Goal: Transaction & Acquisition: Obtain resource

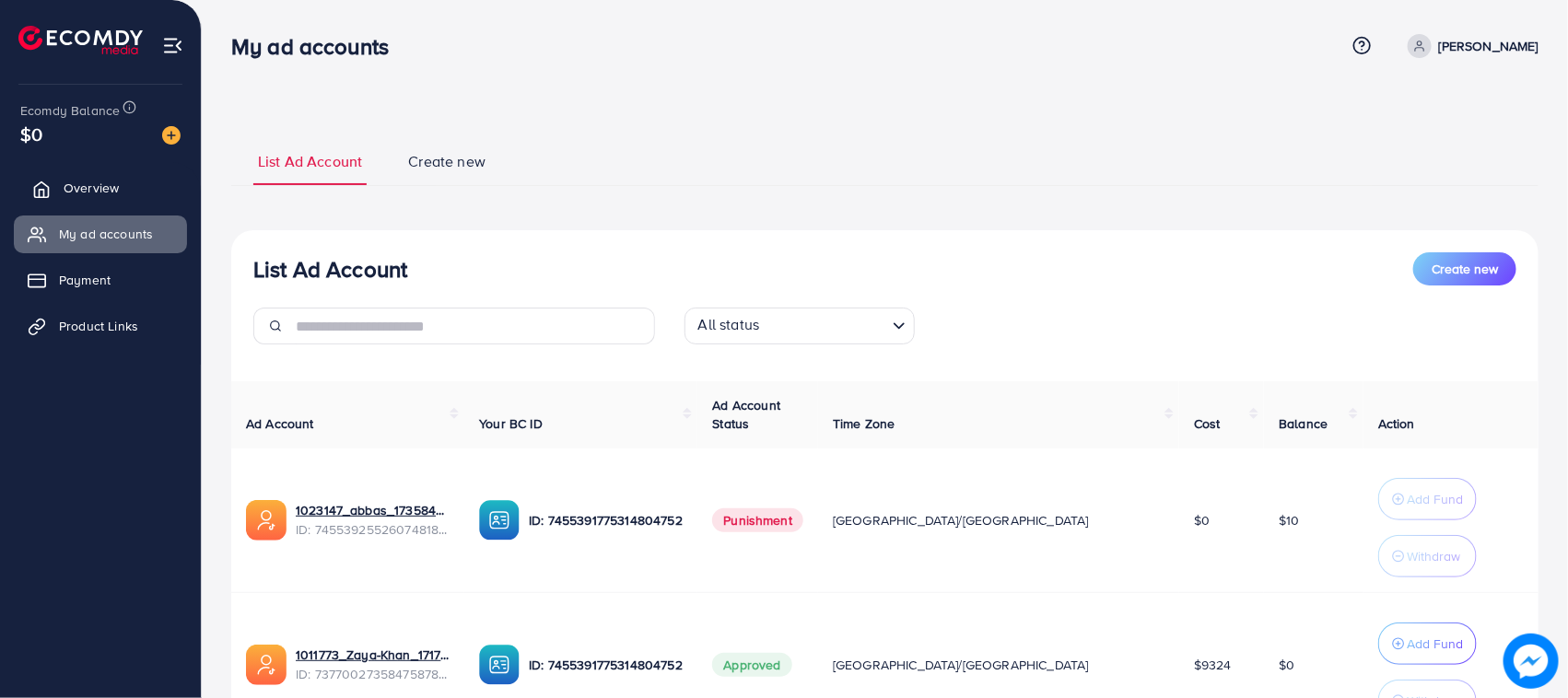
click at [70, 189] on span "Overview" at bounding box center [92, 187] width 55 height 18
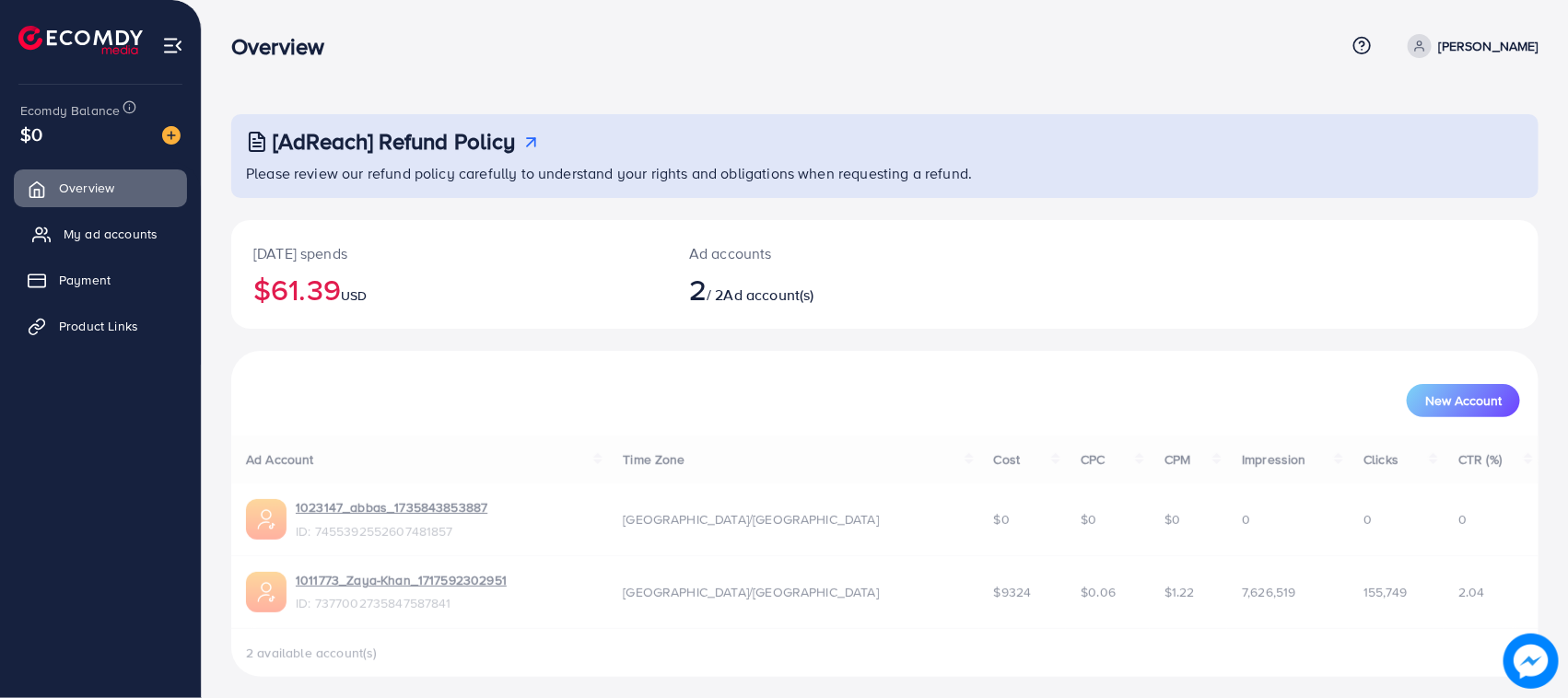
click at [127, 231] on span "My ad accounts" at bounding box center [111, 234] width 94 height 18
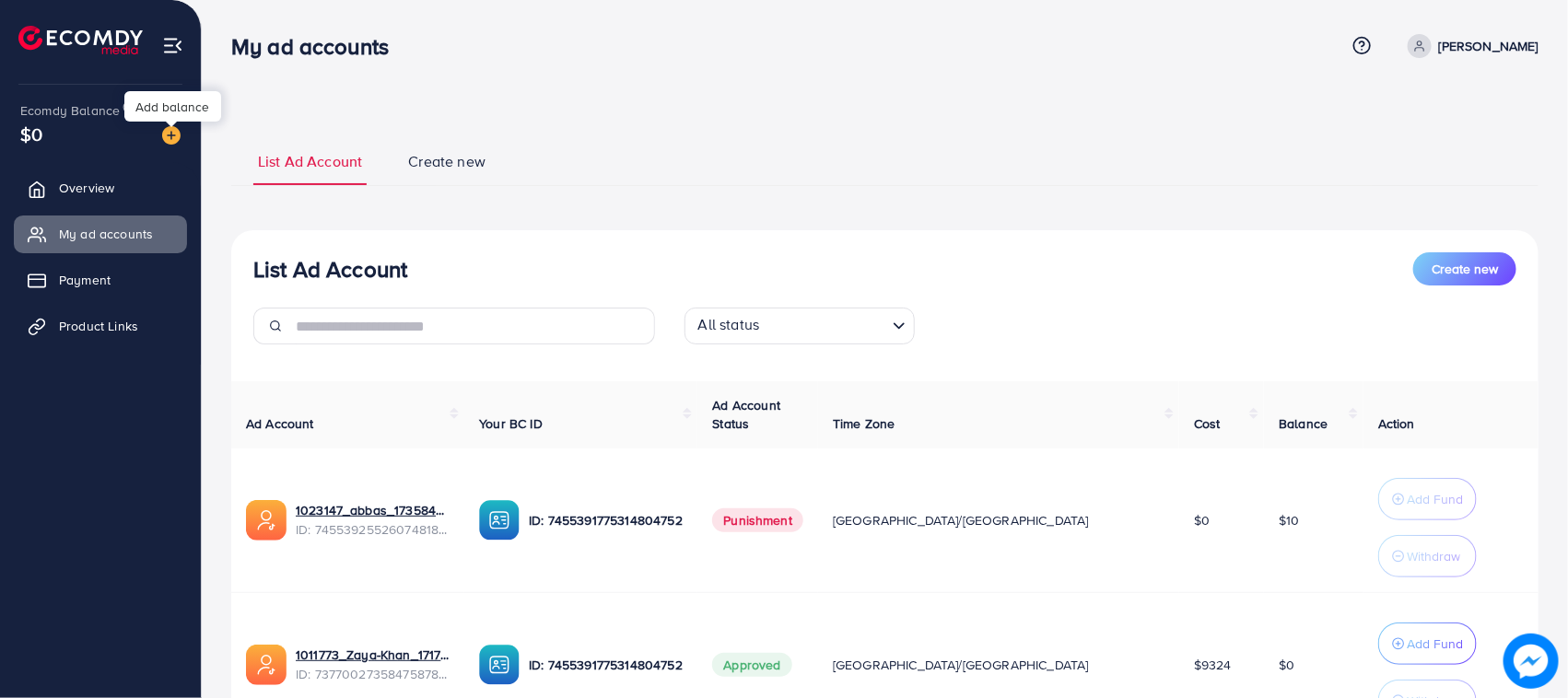
click at [171, 144] on img at bounding box center [171, 134] width 18 height 18
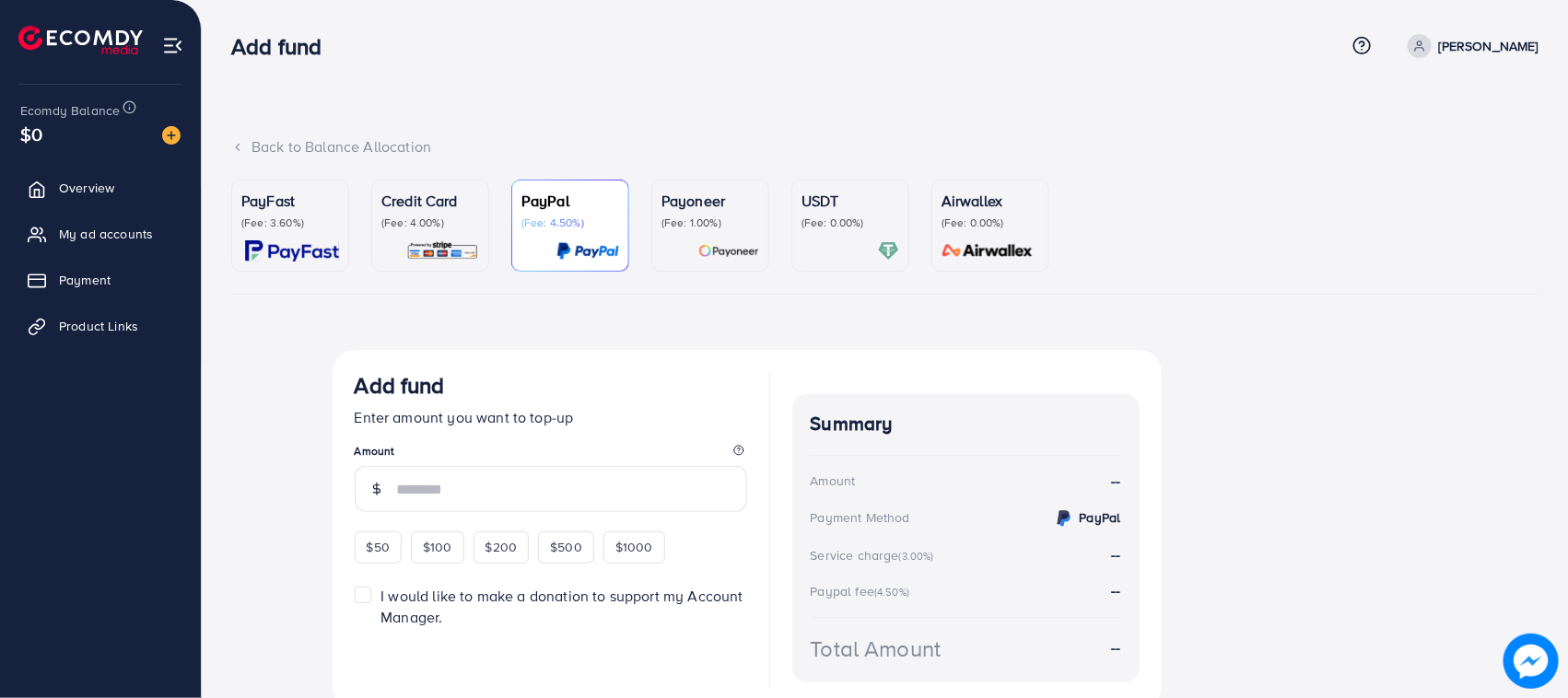
click at [397, 216] on p "(Fee: 4.00%)" at bounding box center [430, 222] width 97 height 14
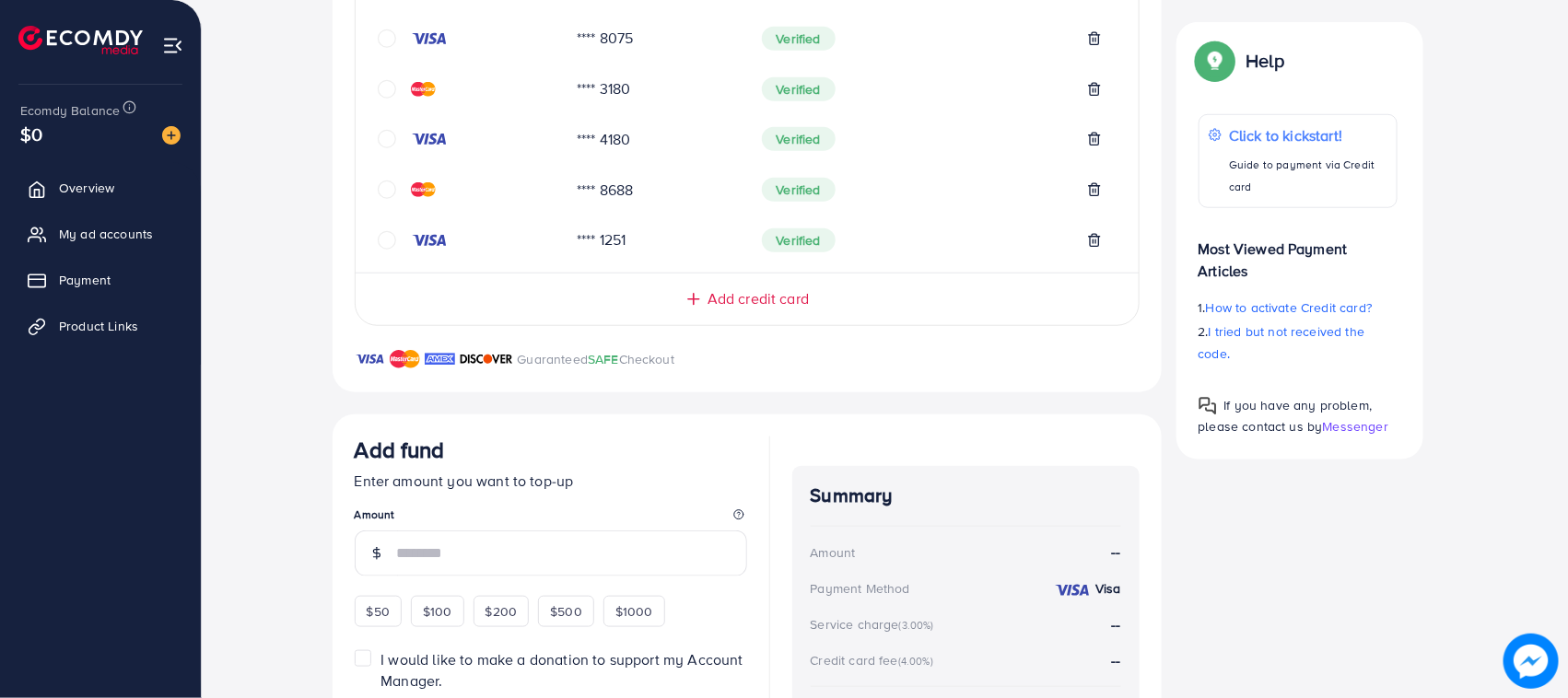
scroll to position [766, 0]
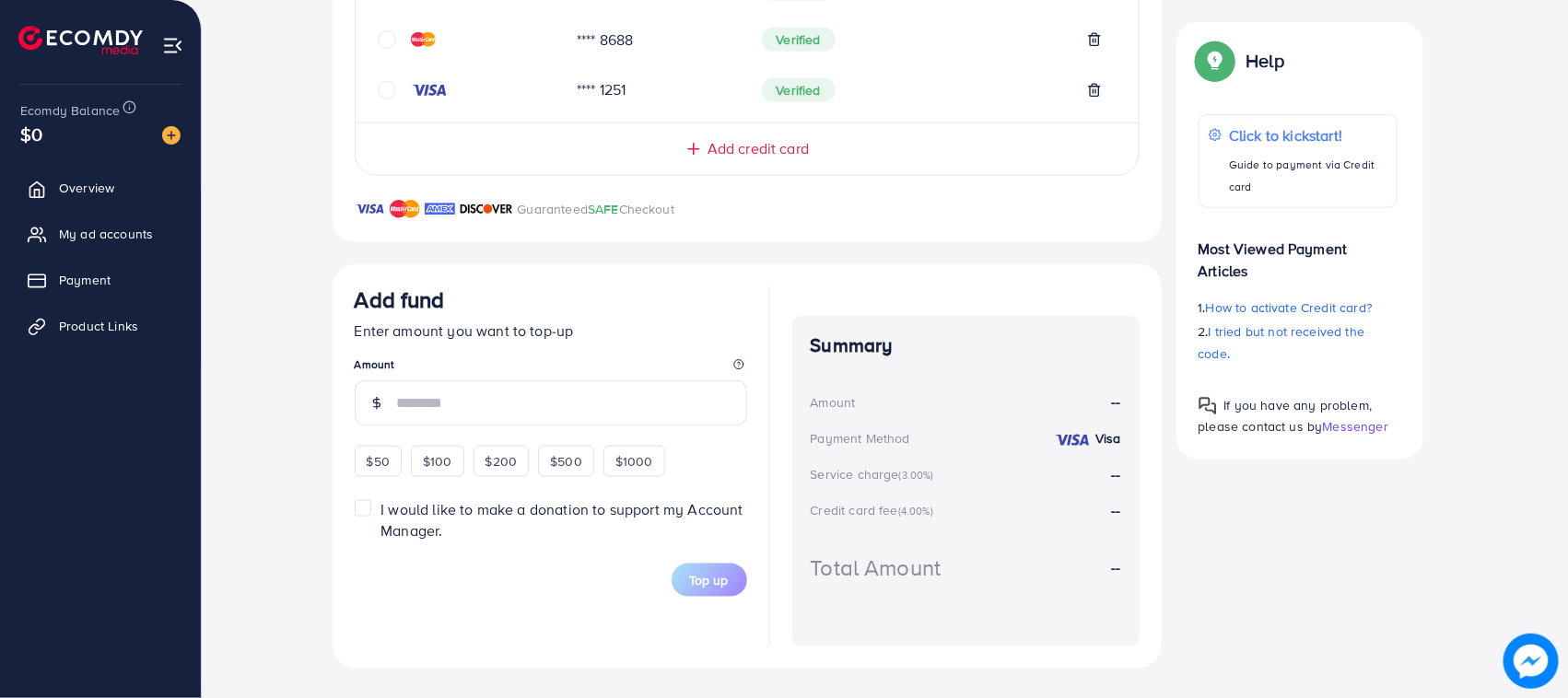
click at [383, 472] on div "$50" at bounding box center [377, 462] width 47 height 31
type input "**"
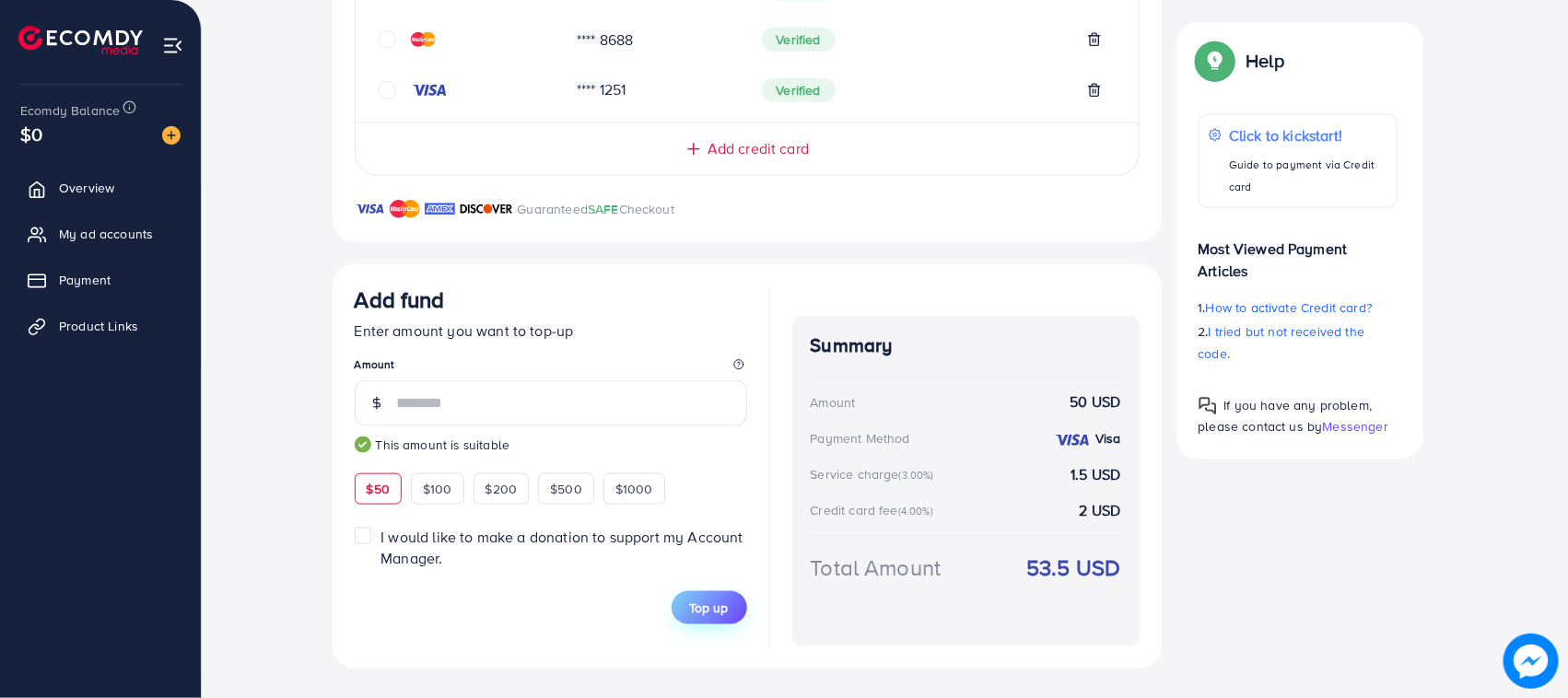
click at [714, 624] on button "Top up" at bounding box center [708, 607] width 75 height 33
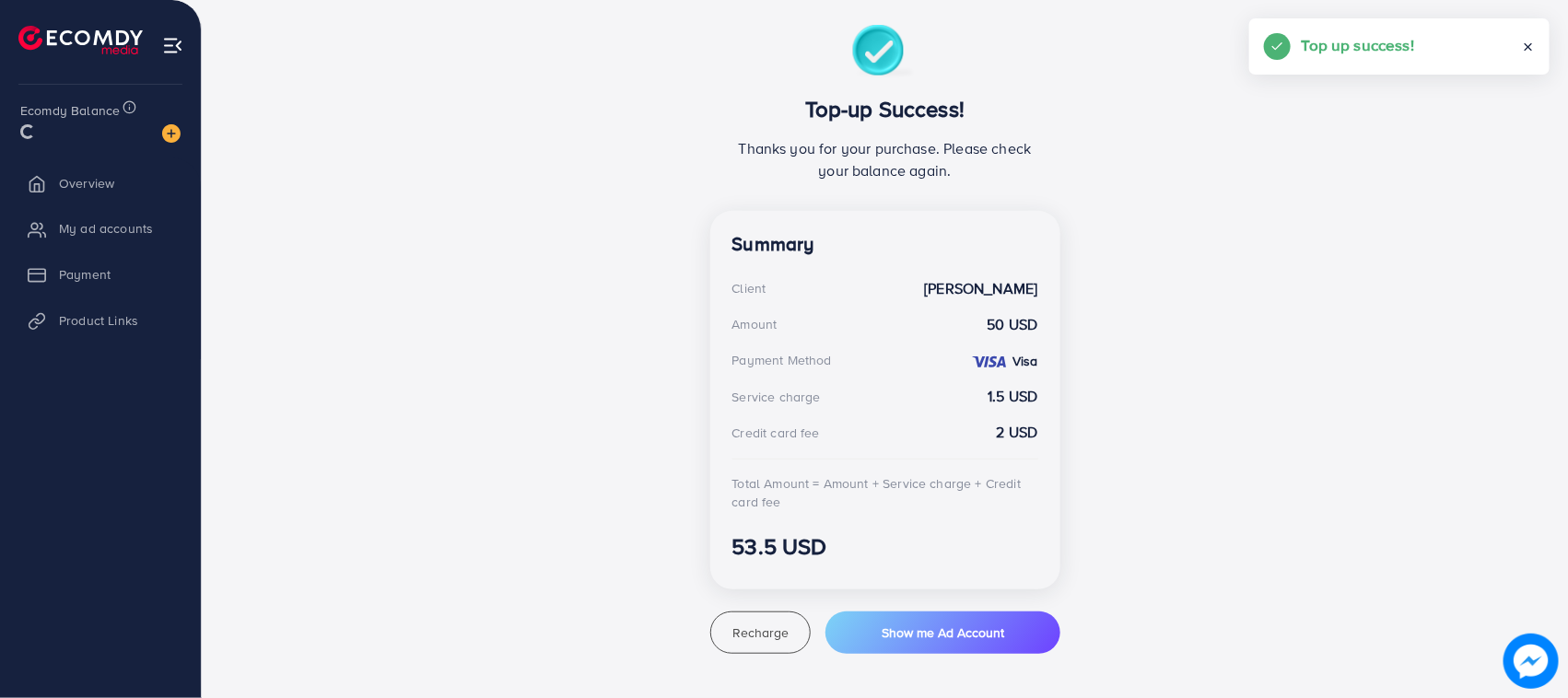
scroll to position [324, 0]
click at [98, 240] on span "My ad accounts" at bounding box center [111, 234] width 94 height 18
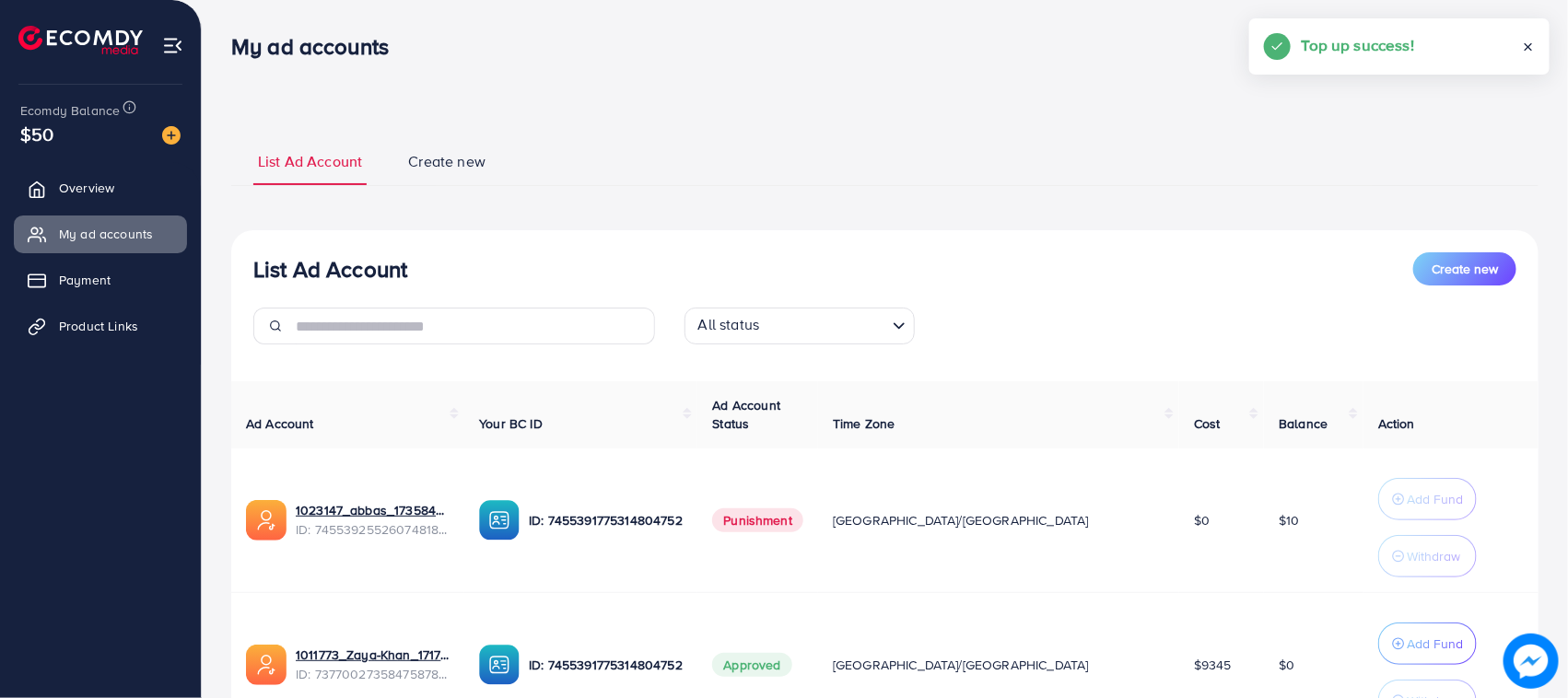
scroll to position [174, 0]
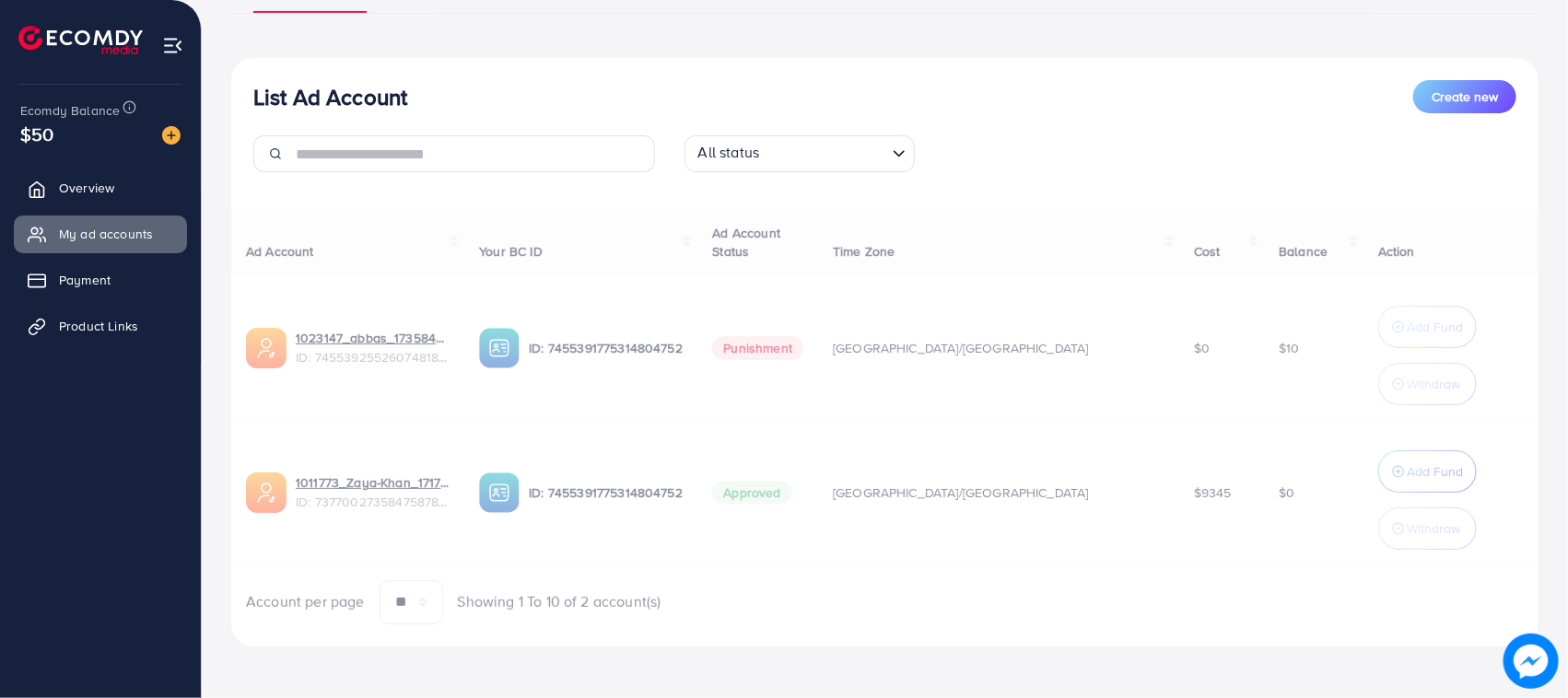
click at [1375, 462] on div "Ad Account Your BC ID Ad Account Status Time Zone Cost Balance Action 1023147_a…" at bounding box center [885, 417] width 1307 height 416
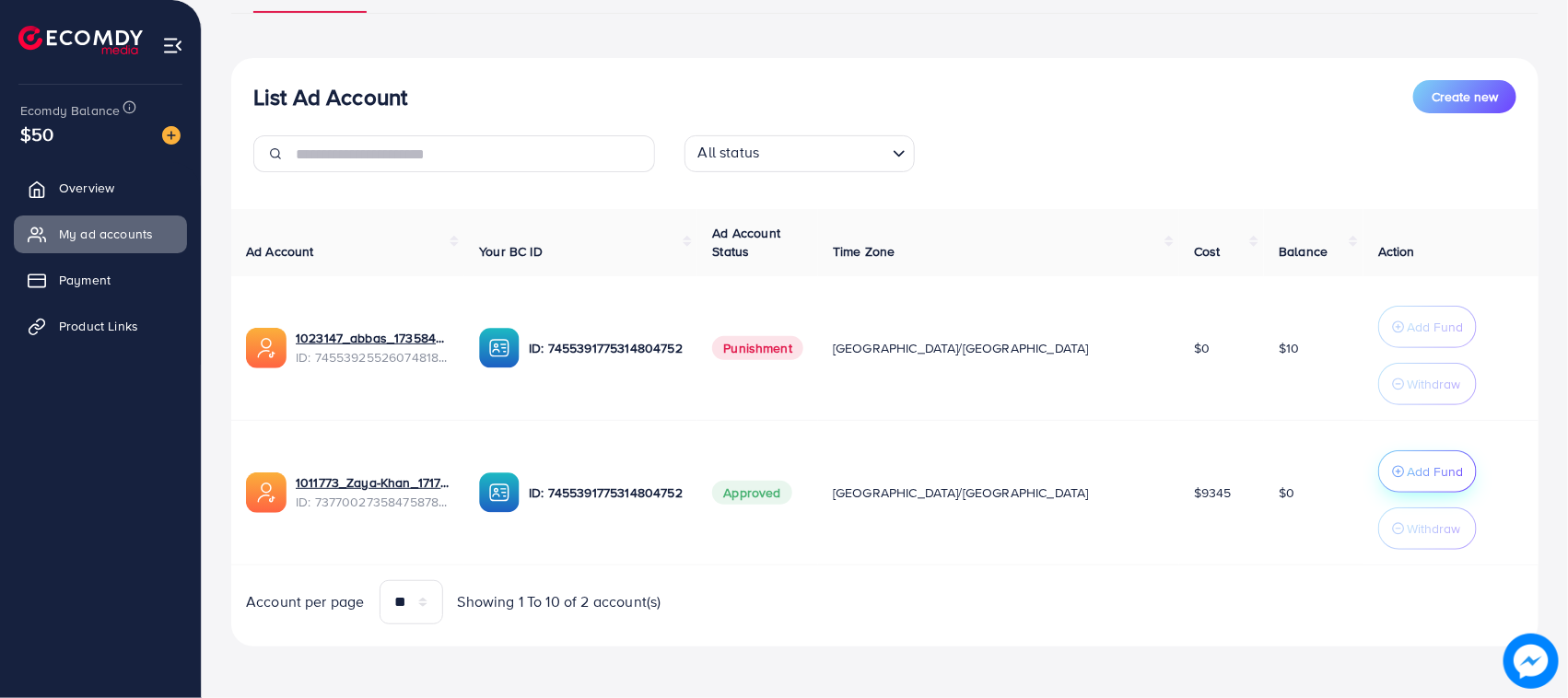
click at [1406, 473] on p "Add Fund" at bounding box center [1434, 471] width 56 height 22
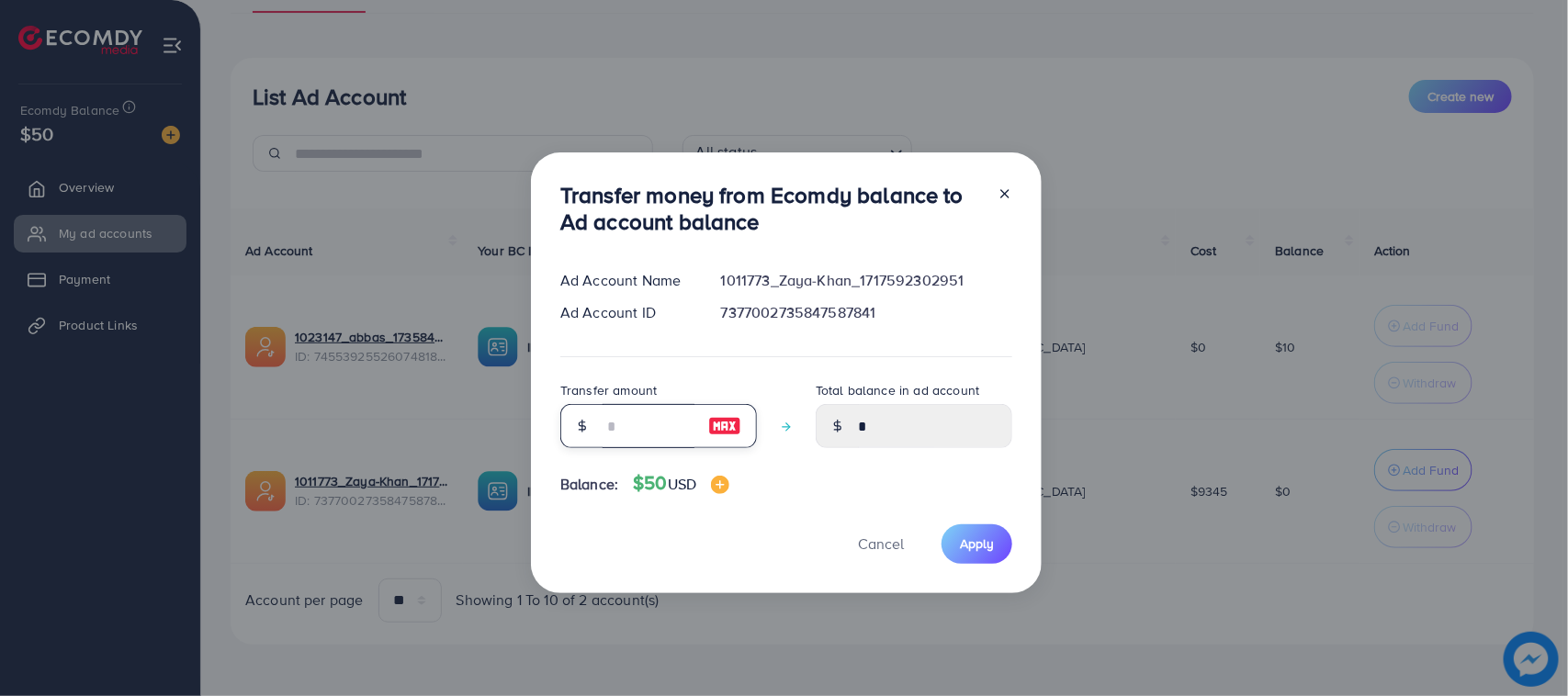
click at [648, 446] on input "number" at bounding box center [648, 426] width 92 height 44
type input "*"
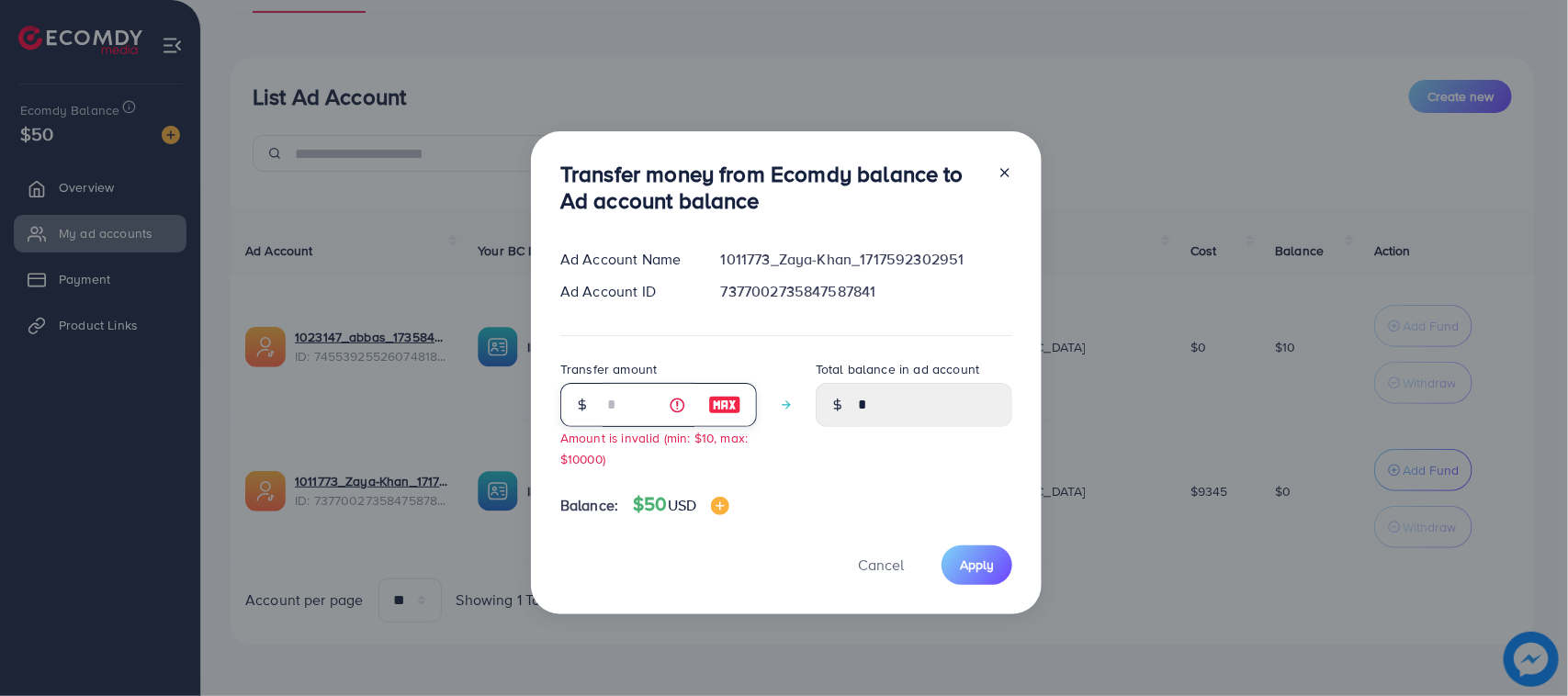
type input "****"
type input "**"
type input "*****"
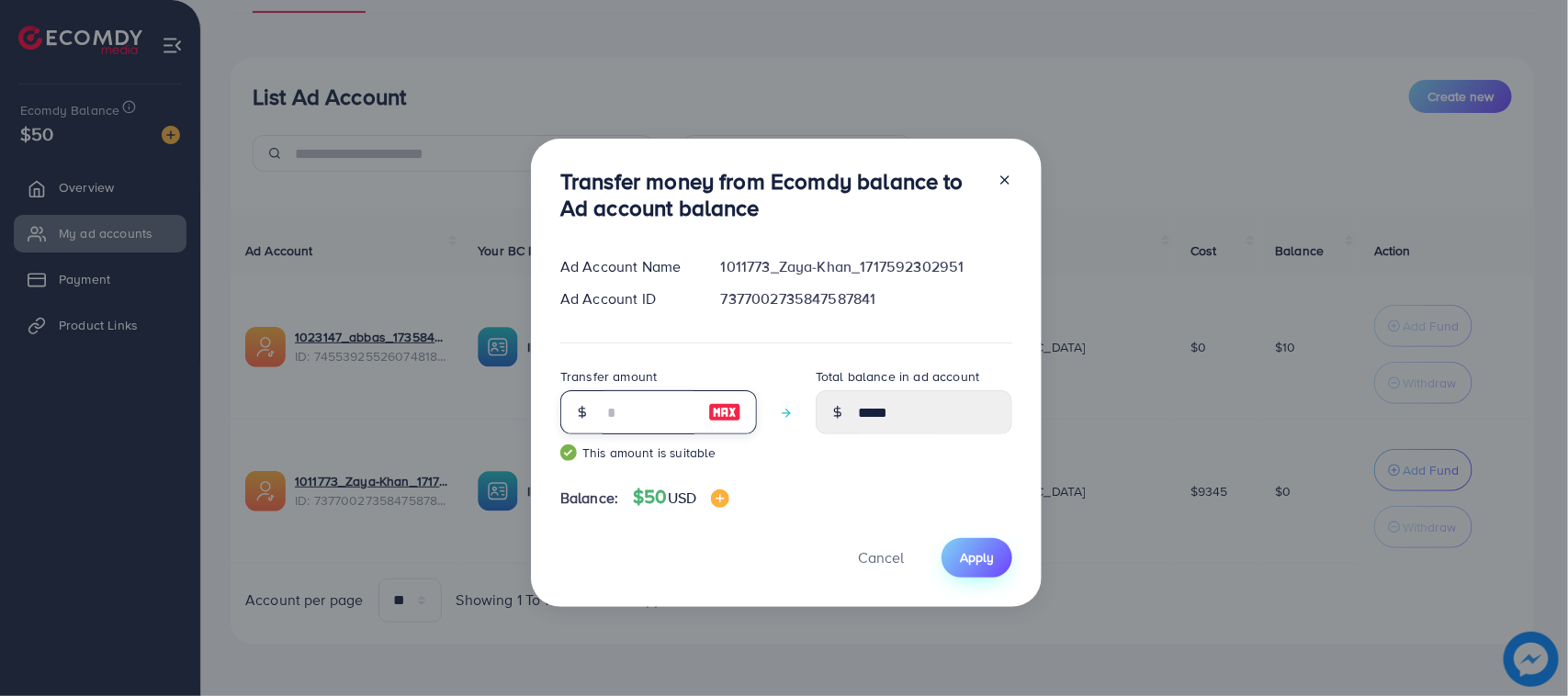
type input "**"
click at [965, 562] on span "Apply" at bounding box center [978, 557] width 34 height 18
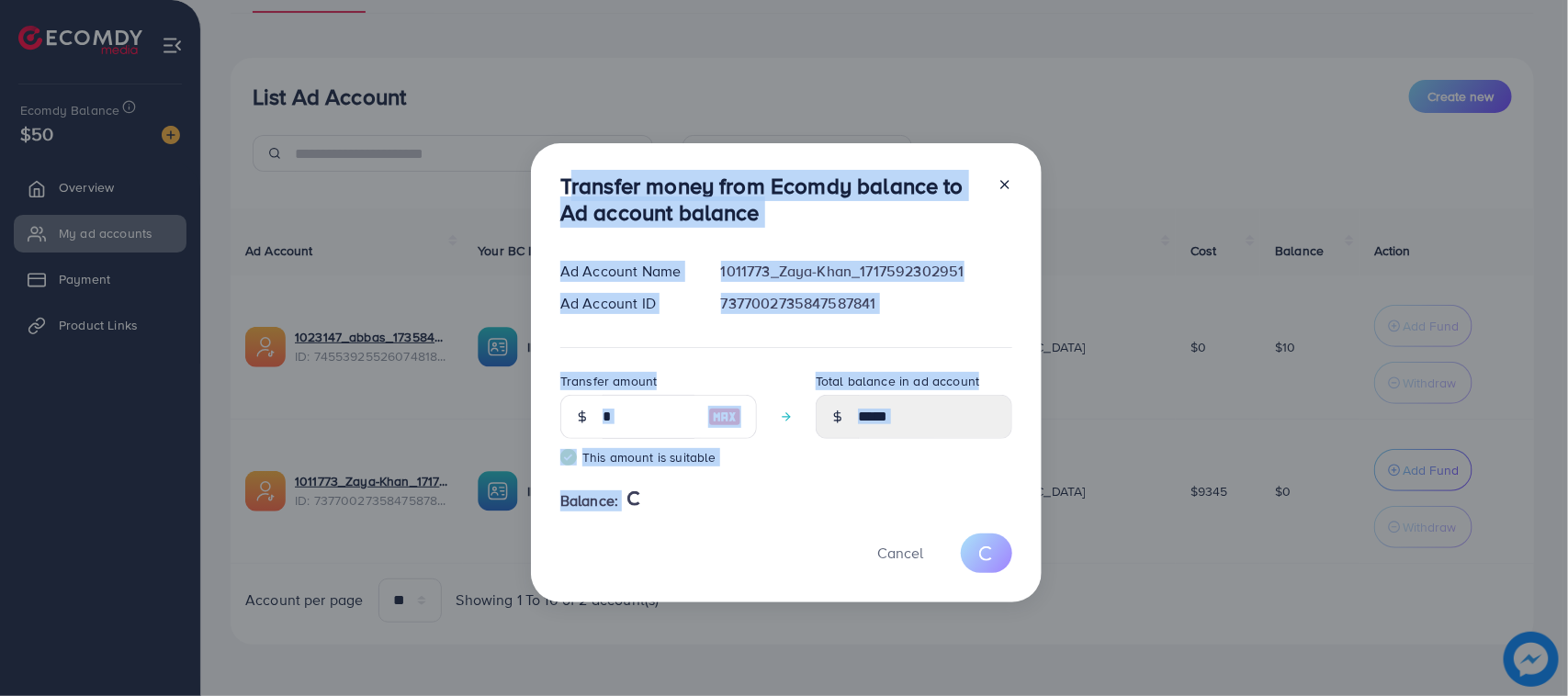
drag, startPoint x: 554, startPoint y: 194, endPoint x: 705, endPoint y: 574, distance: 408.9
click at [705, 574] on div "Transfer money from Ecomdy balance to Ad account balance Ad Account Name 101177…" at bounding box center [785, 373] width 511 height 459
click at [671, 550] on div "Cancel" at bounding box center [785, 553] width 452 height 40
type input "*"
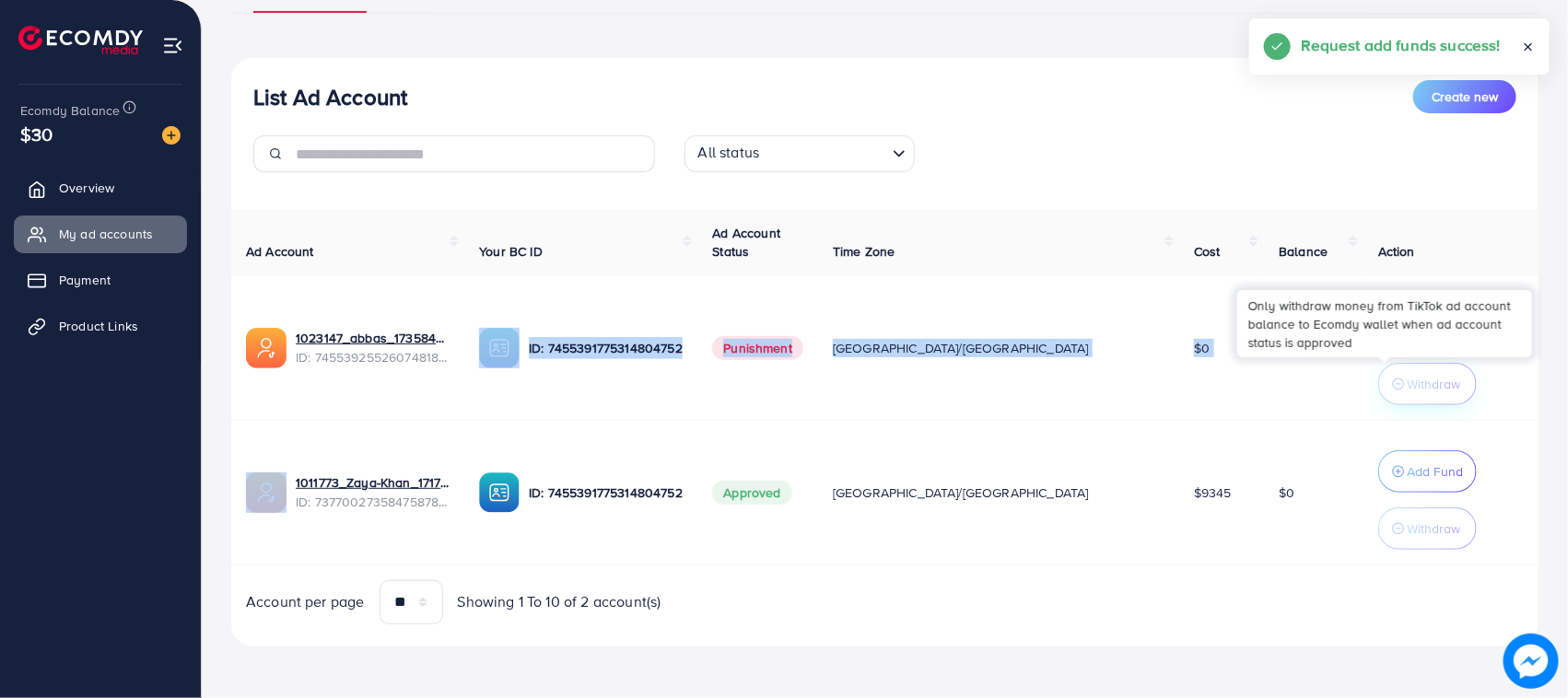
drag, startPoint x: 559, startPoint y: 312, endPoint x: 1341, endPoint y: 382, distance: 785.1
click at [1341, 382] on tr "1023147_abbas_1735843853887 ID: 7455392552607481857 ID: 7455391775314804752 Pun…" at bounding box center [885, 349] width 1307 height 145
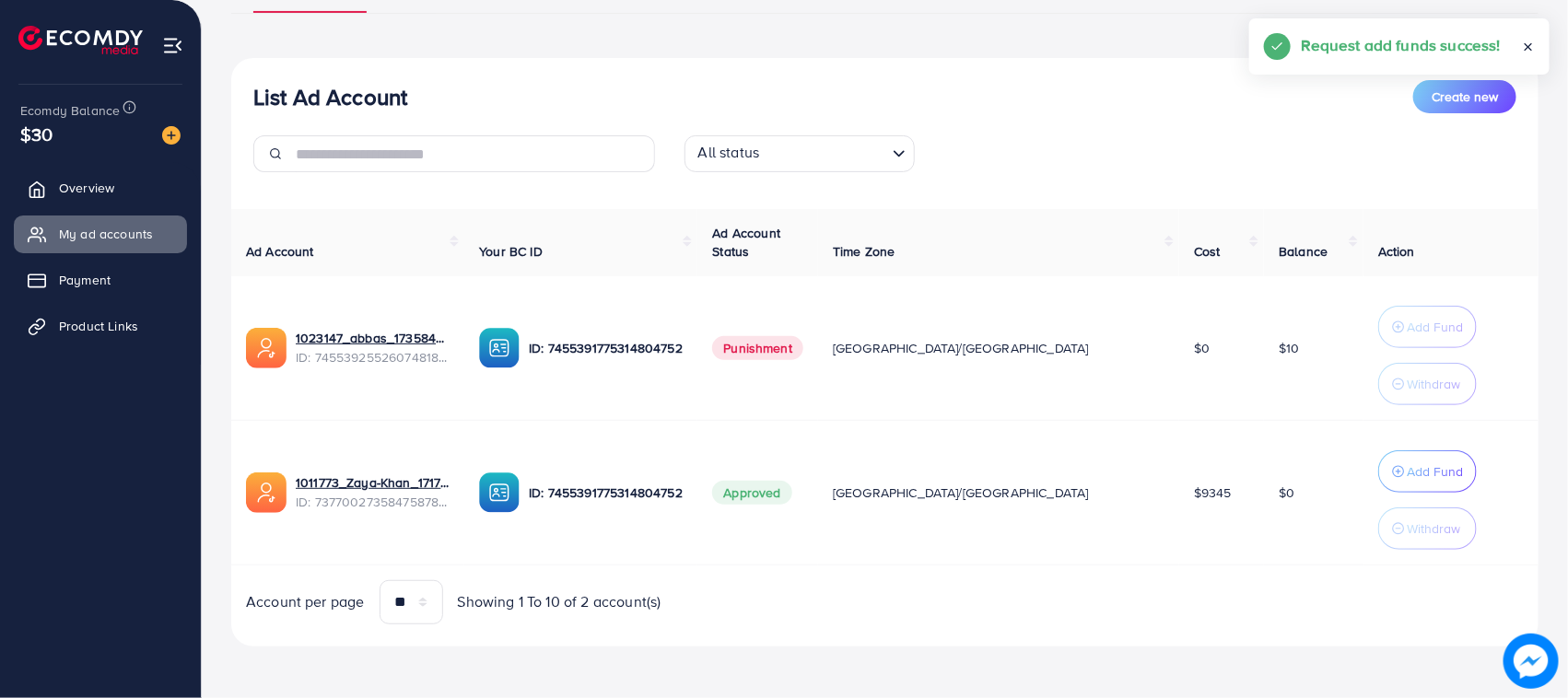
click at [1264, 441] on td "$0" at bounding box center [1313, 493] width 99 height 145
drag, startPoint x: 1000, startPoint y: 500, endPoint x: 237, endPoint y: 259, distance: 800.2
click at [237, 259] on table "Ad Account Your BC ID Ad Account Status Time Zone Cost Balance Action 1023147_a…" at bounding box center [885, 387] width 1307 height 357
click at [237, 259] on th "Ad Account" at bounding box center [348, 242] width 233 height 68
drag, startPoint x: 237, startPoint y: 259, endPoint x: 1311, endPoint y: 511, distance: 1103.2
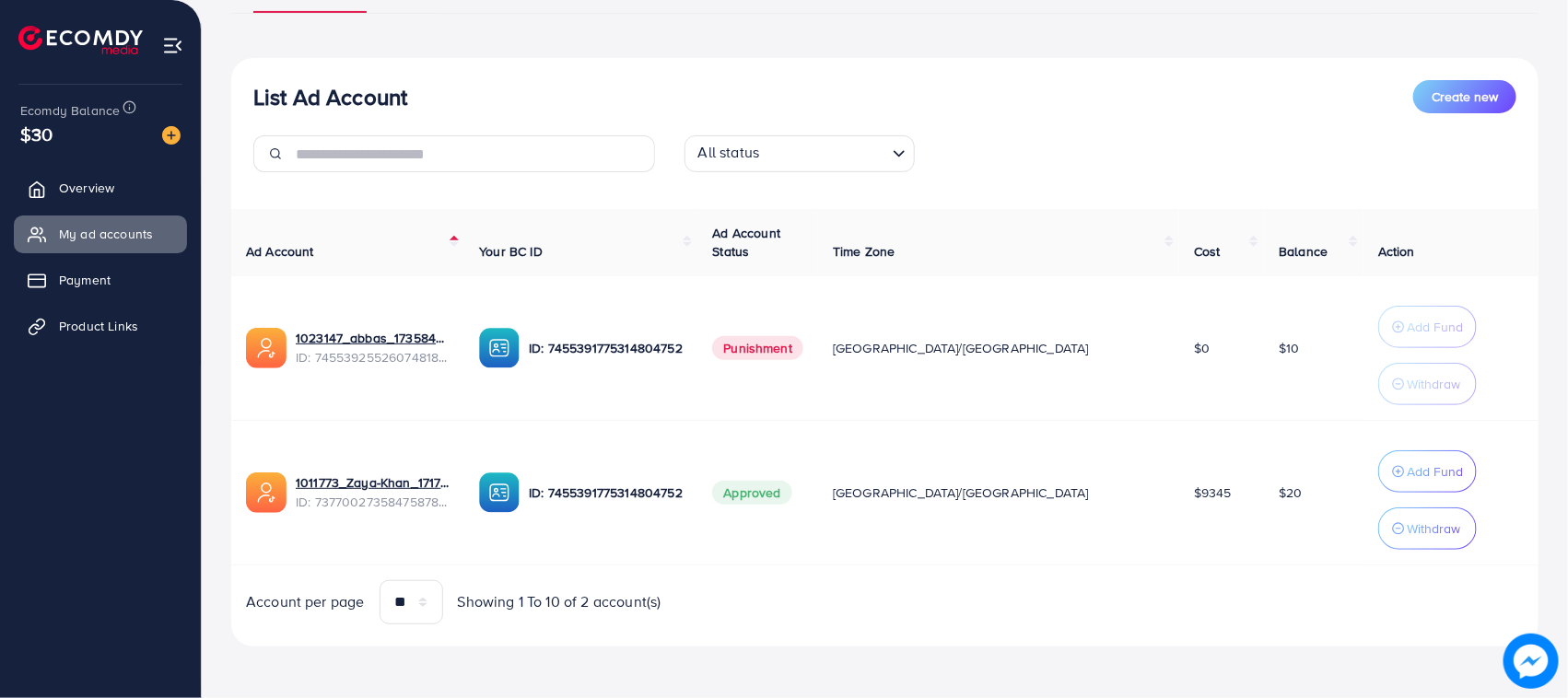
click at [1311, 511] on div "Ad Account Your BC ID Ad Account Status Time Zone Cost Balance Action 1023147_a…" at bounding box center [885, 417] width 1307 height 416
click at [1311, 511] on td "$20" at bounding box center [1313, 493] width 99 height 145
